Goal: Navigation & Orientation: Find specific page/section

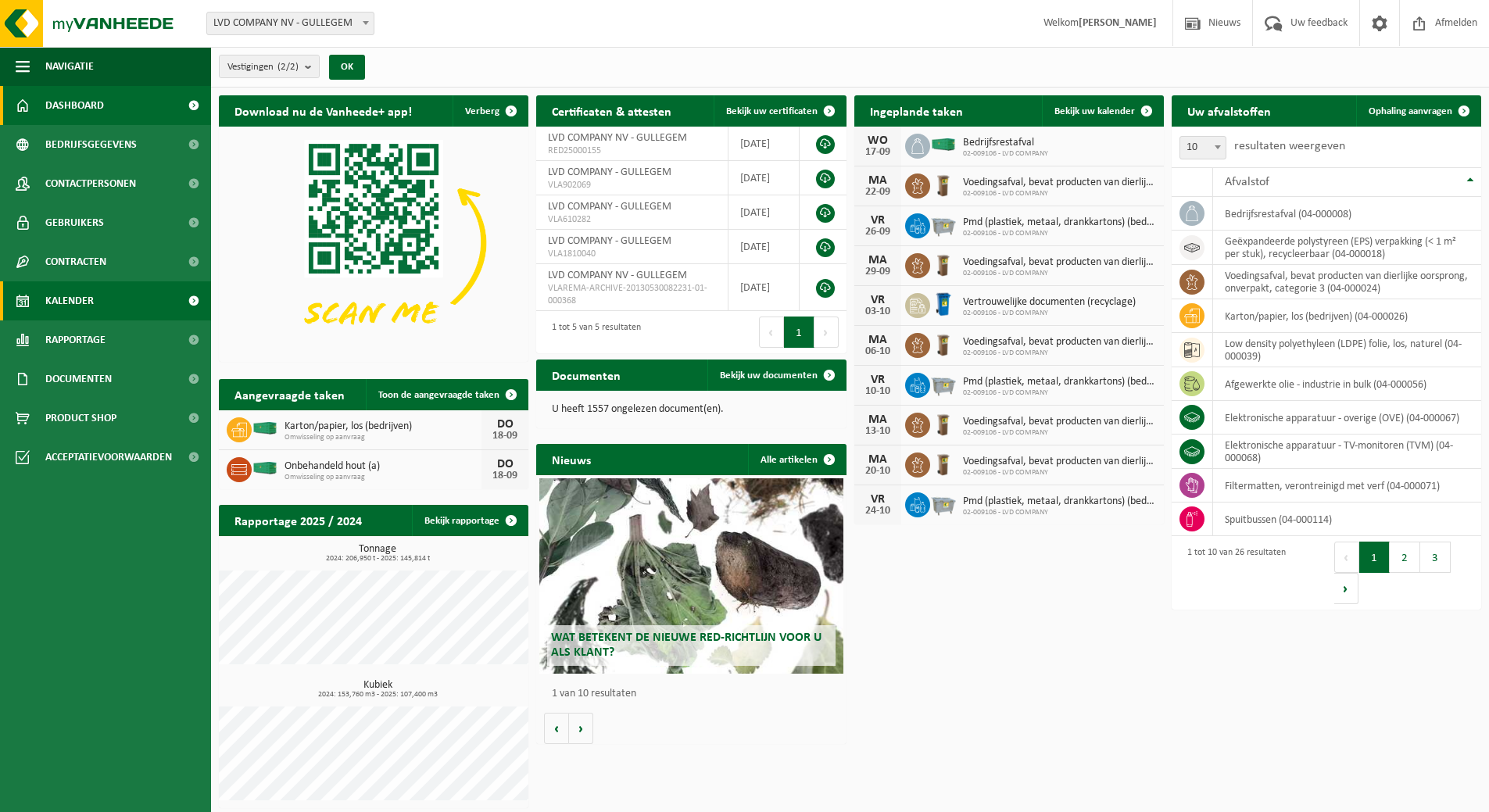
click at [67, 299] on span "Kalender" at bounding box center [69, 301] width 49 height 39
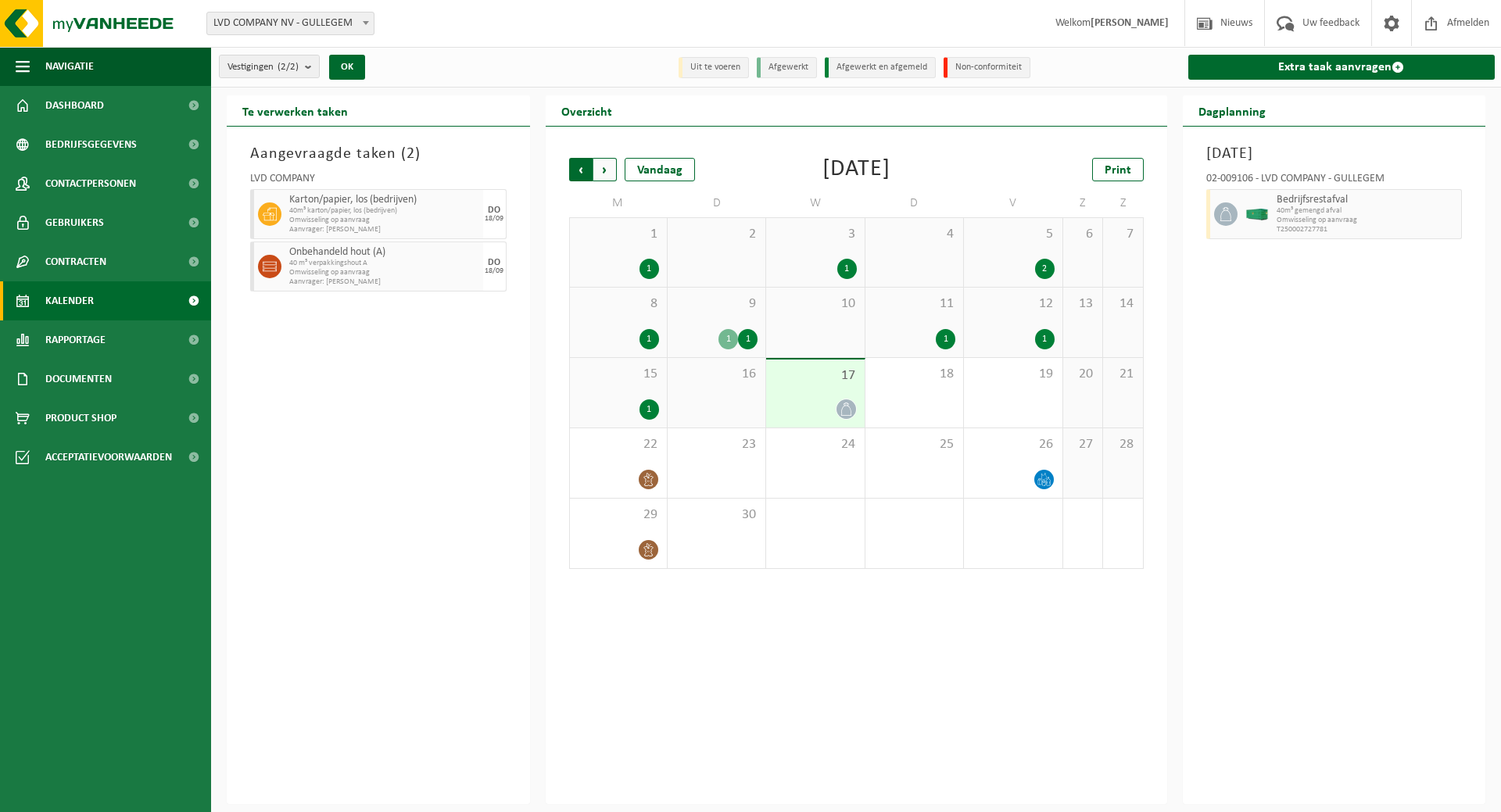
click at [603, 166] on span "Volgende" at bounding box center [605, 170] width 24 height 24
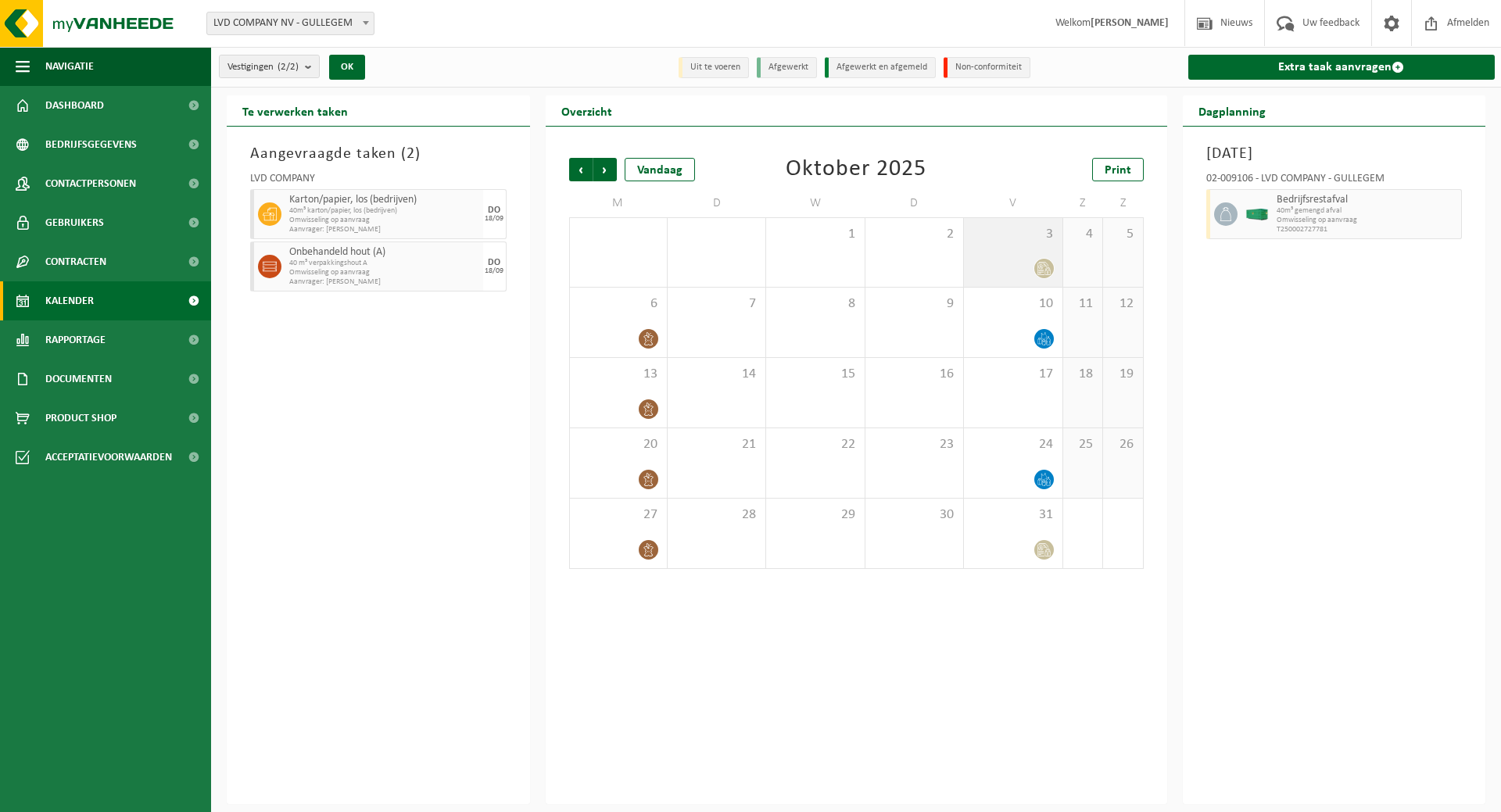
click at [1025, 251] on div "3" at bounding box center [1013, 252] width 97 height 69
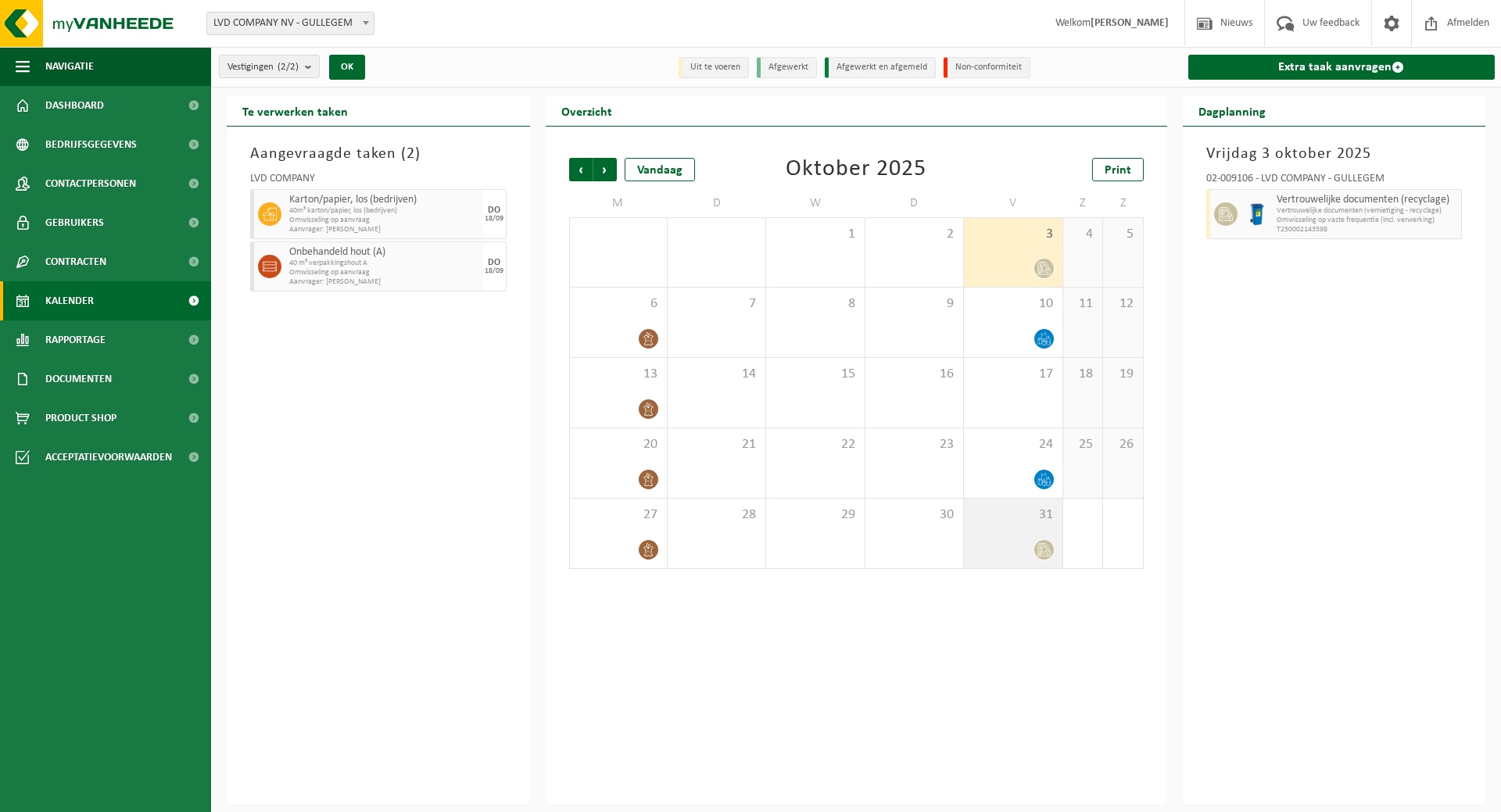
click at [1024, 563] on div "31" at bounding box center [1013, 533] width 97 height 70
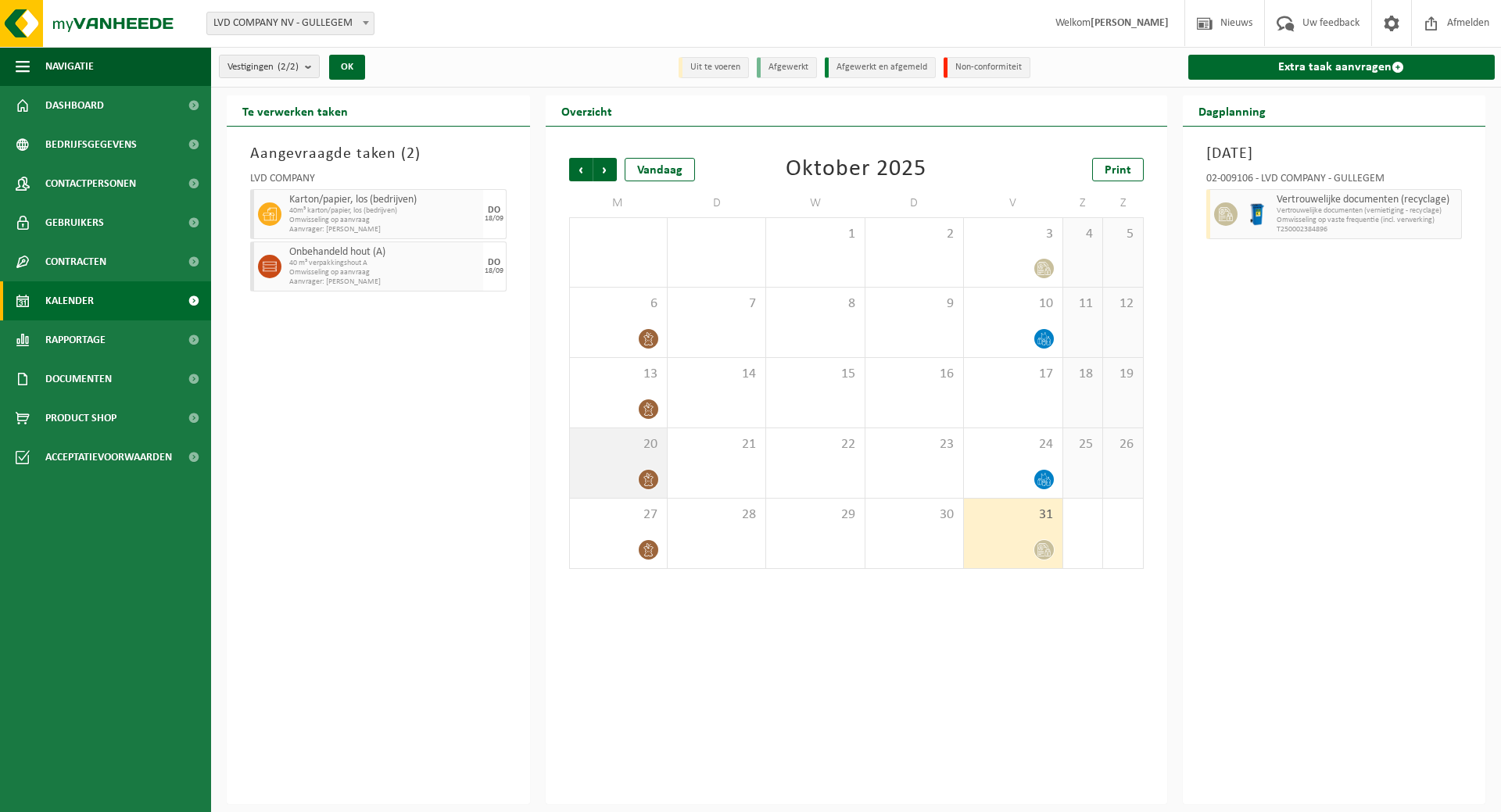
click at [632, 492] on div "20" at bounding box center [619, 463] width 97 height 70
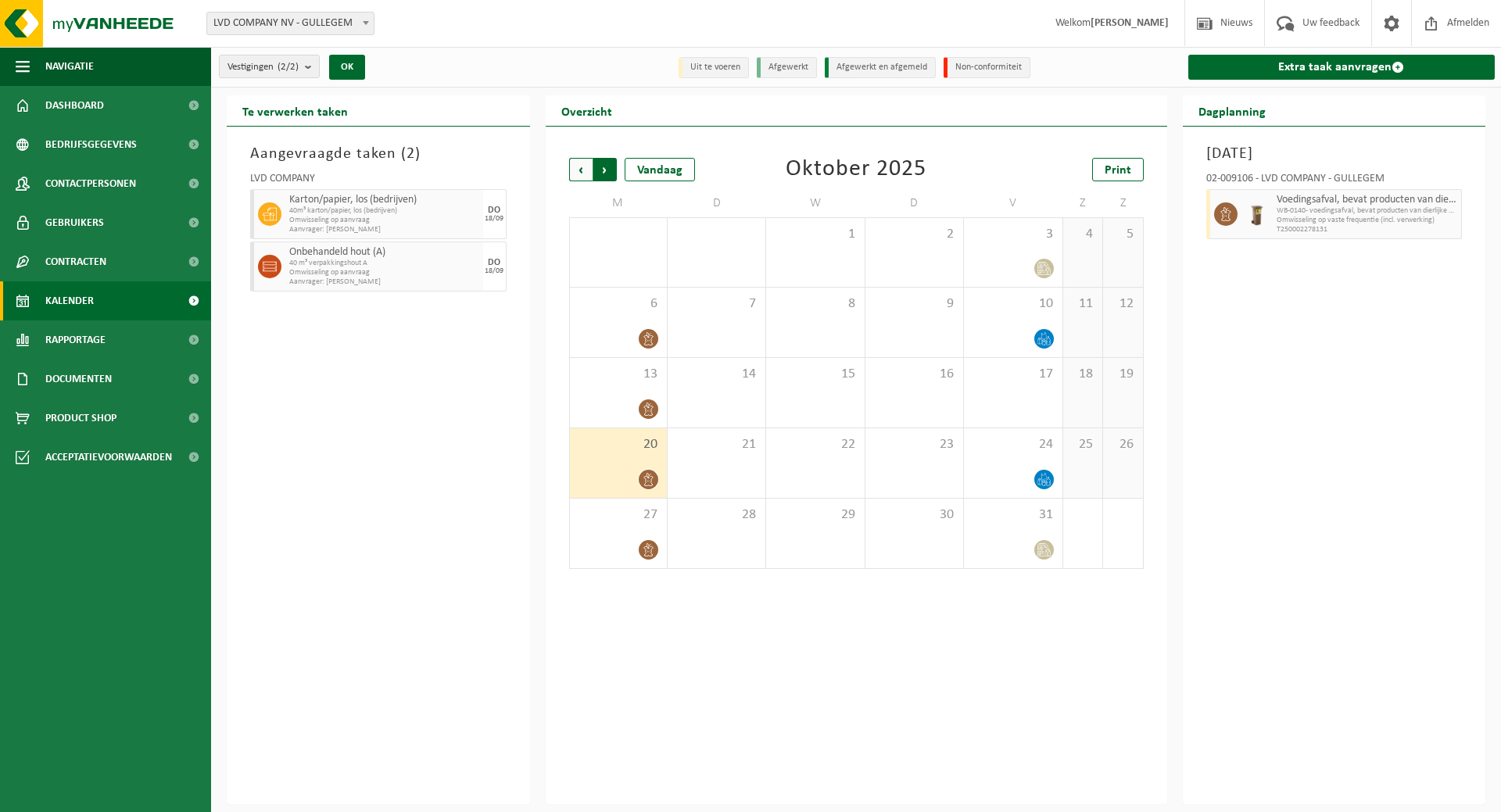
click at [580, 165] on span "Vorige" at bounding box center [581, 170] width 24 height 24
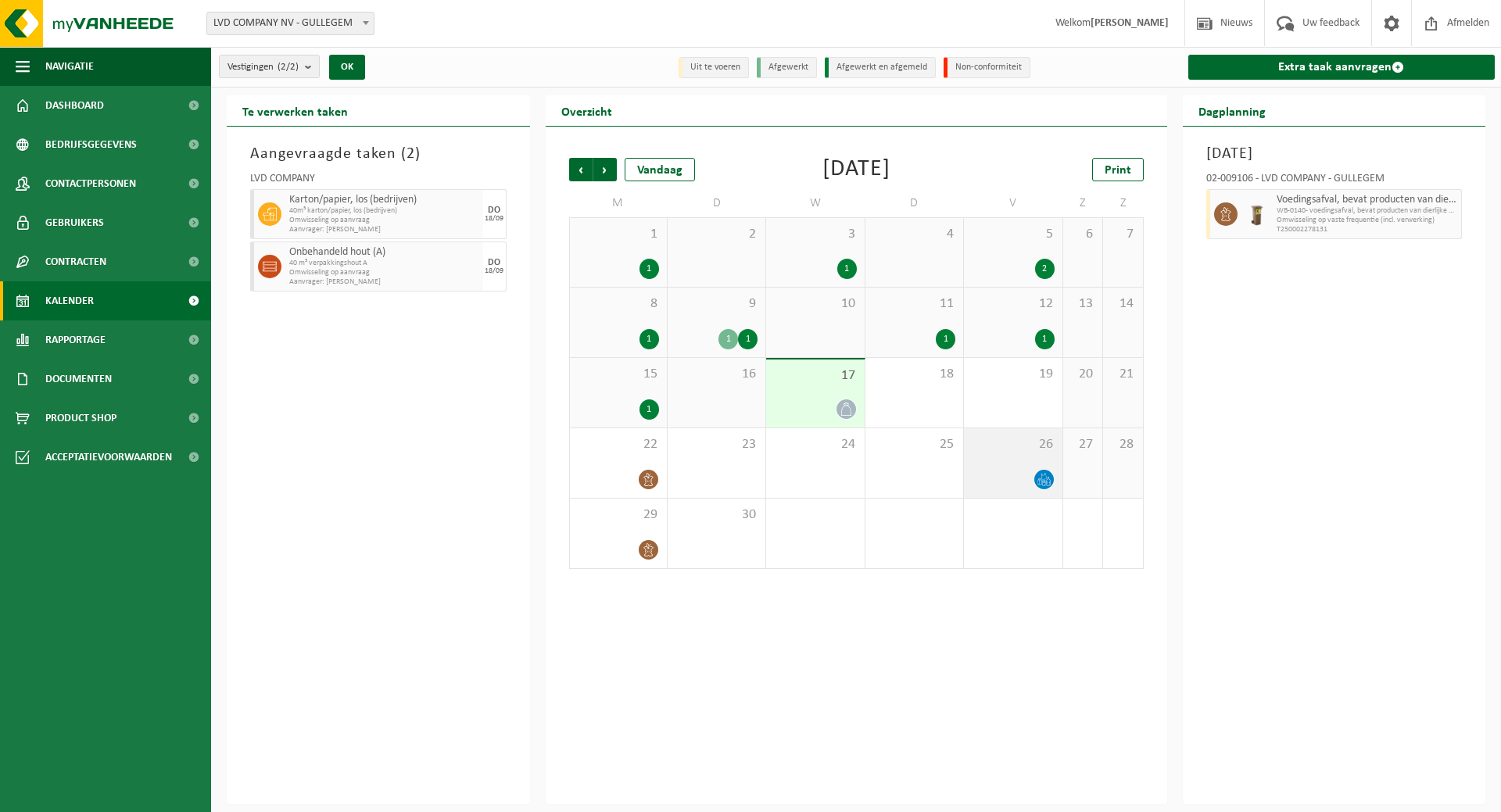
click at [1018, 454] on div "26" at bounding box center [1013, 463] width 97 height 70
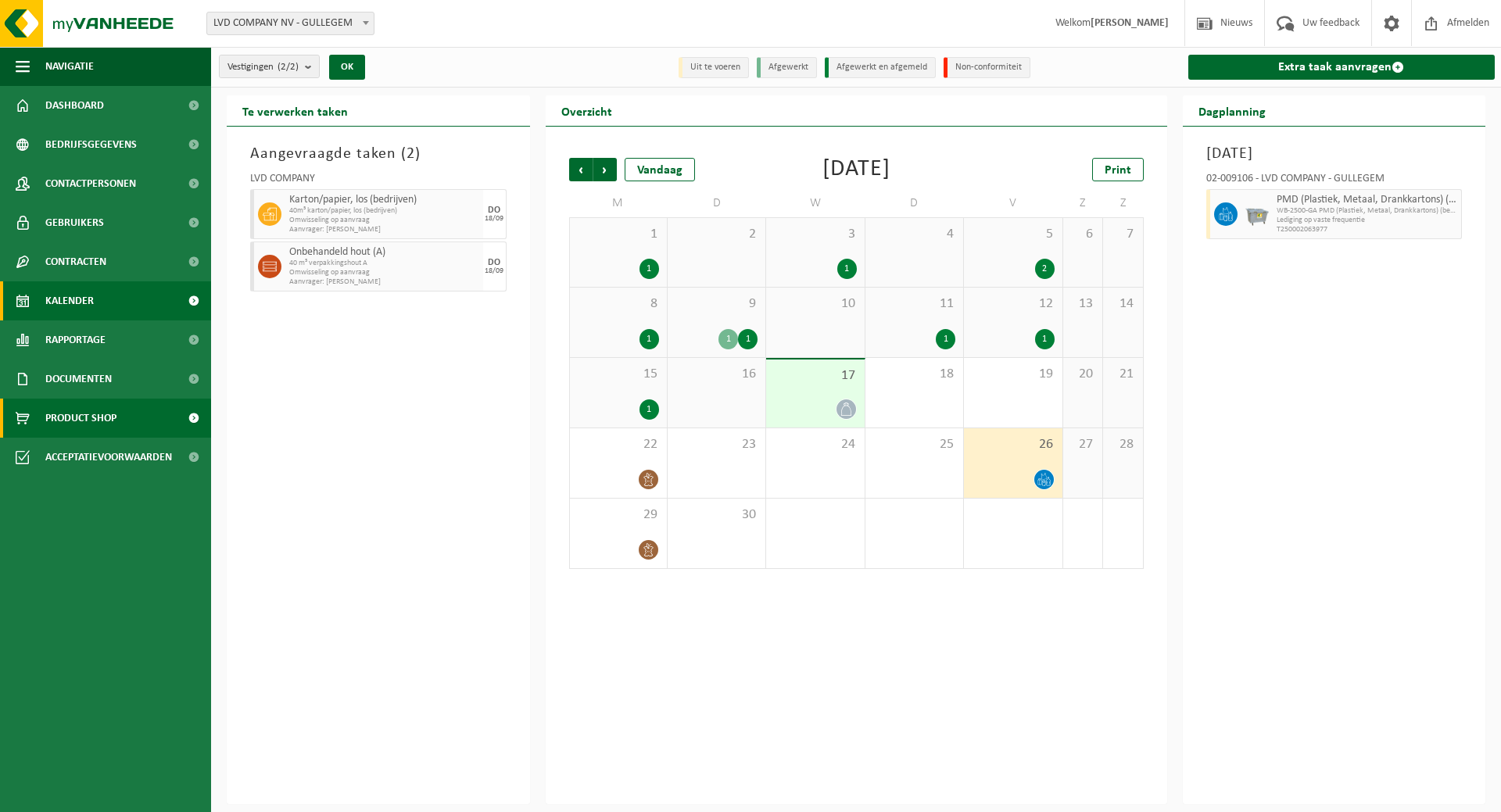
click at [118, 422] on link "Product Shop" at bounding box center [106, 417] width 211 height 39
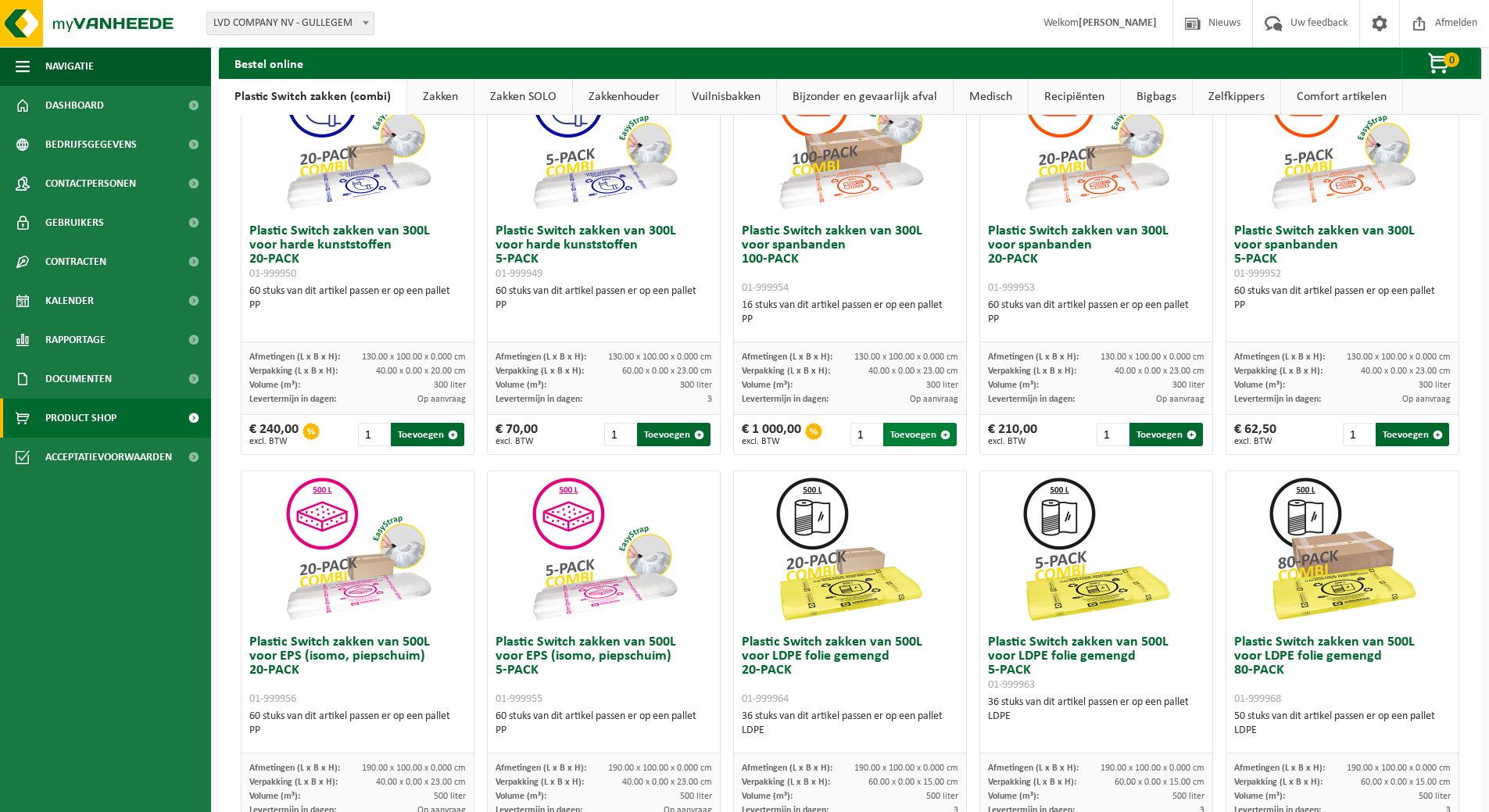
scroll to position [186, 0]
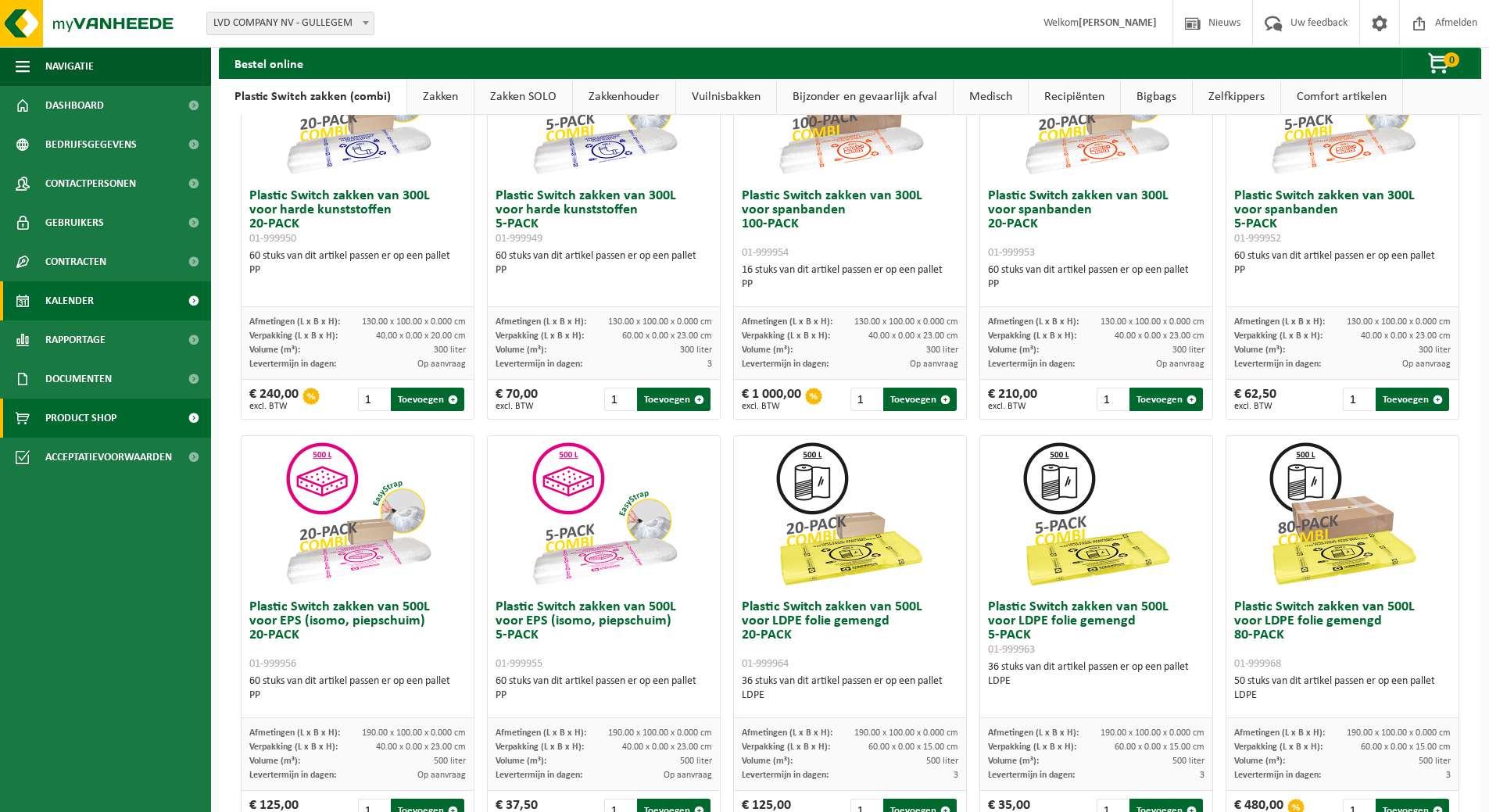
click at [119, 303] on link "Kalender" at bounding box center [106, 301] width 211 height 39
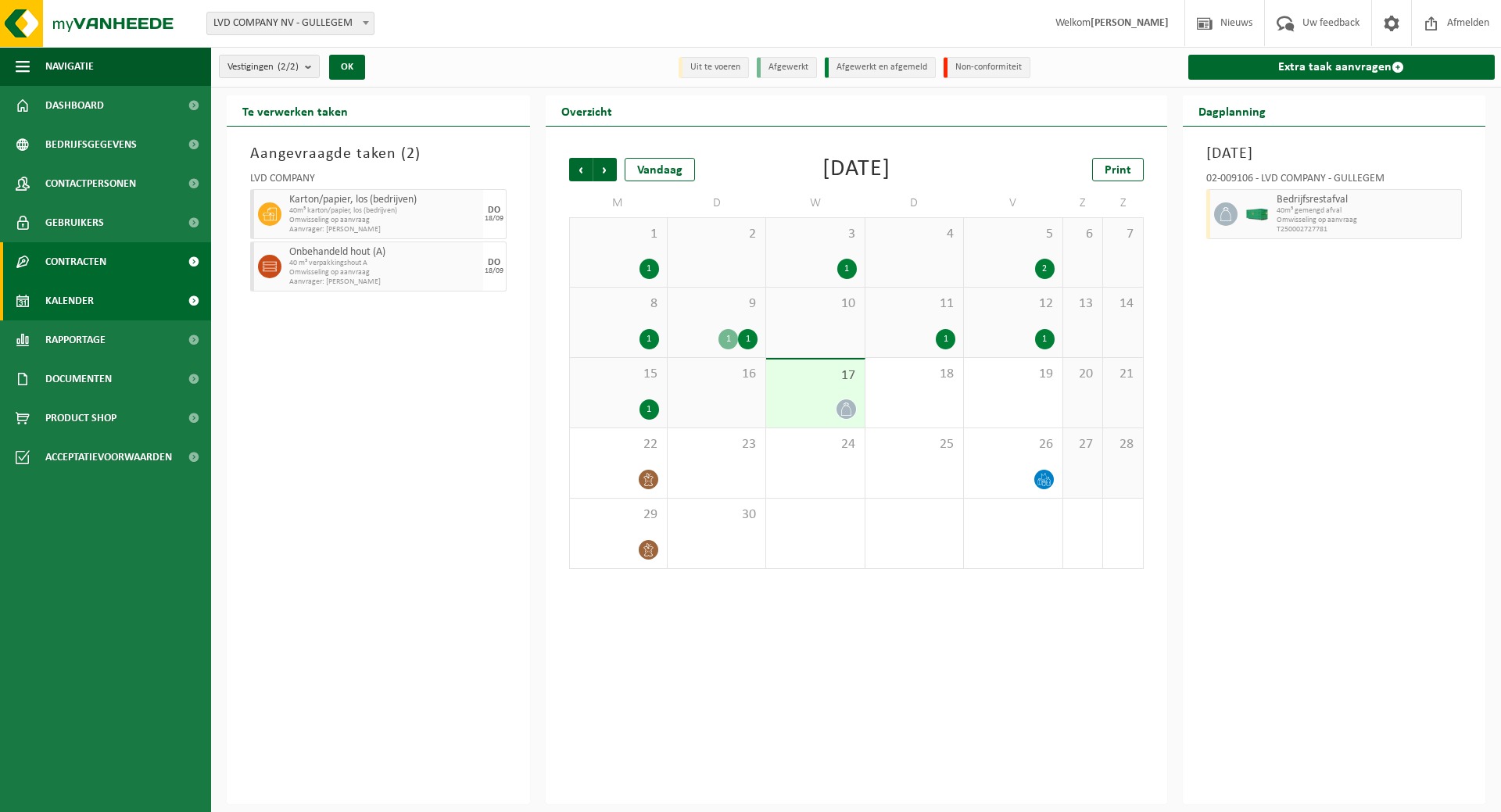
click at [112, 263] on link "Contracten" at bounding box center [106, 261] width 211 height 39
